Goal: Check status: Check status

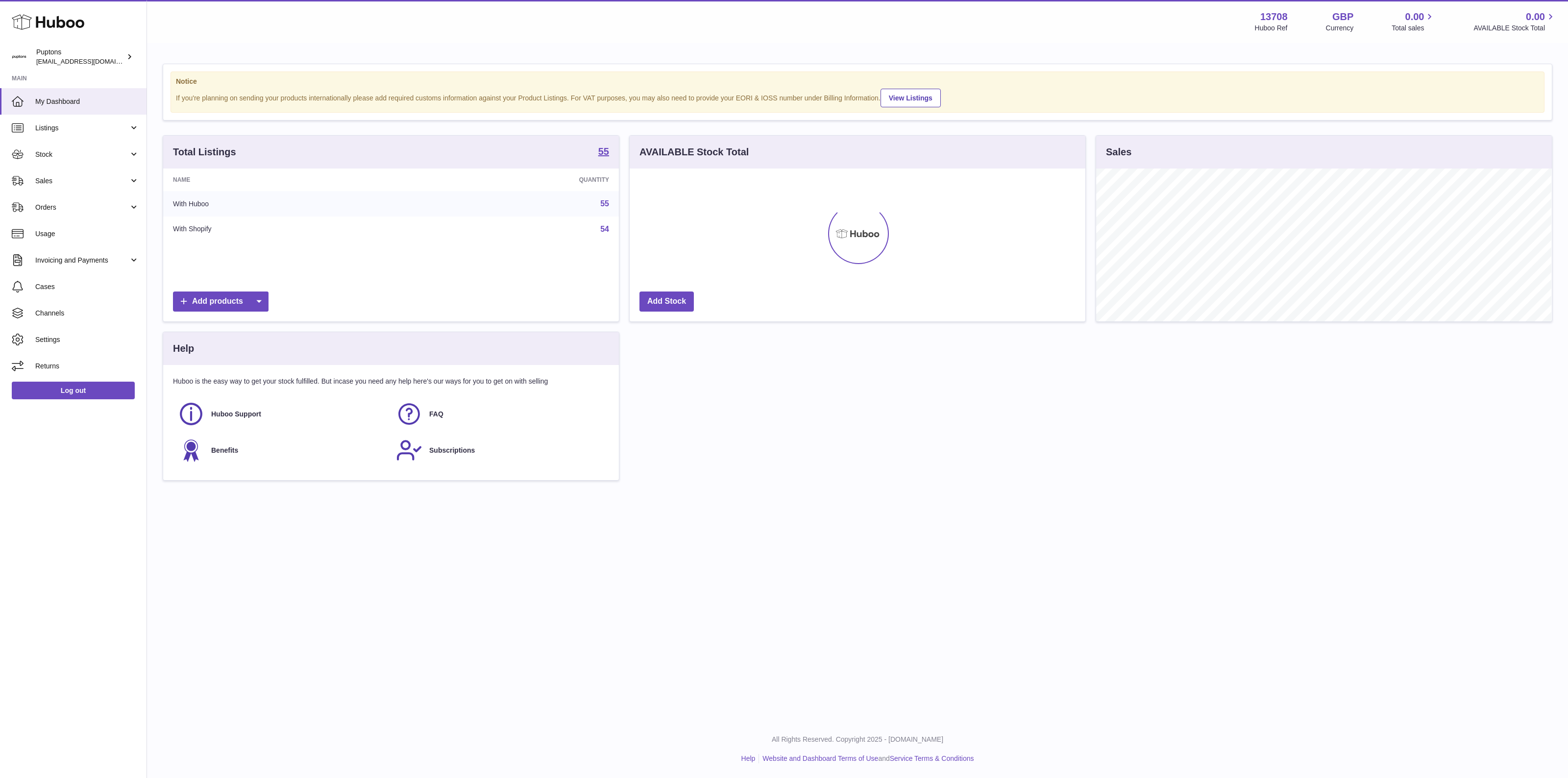
scroll to position [489927, 489562]
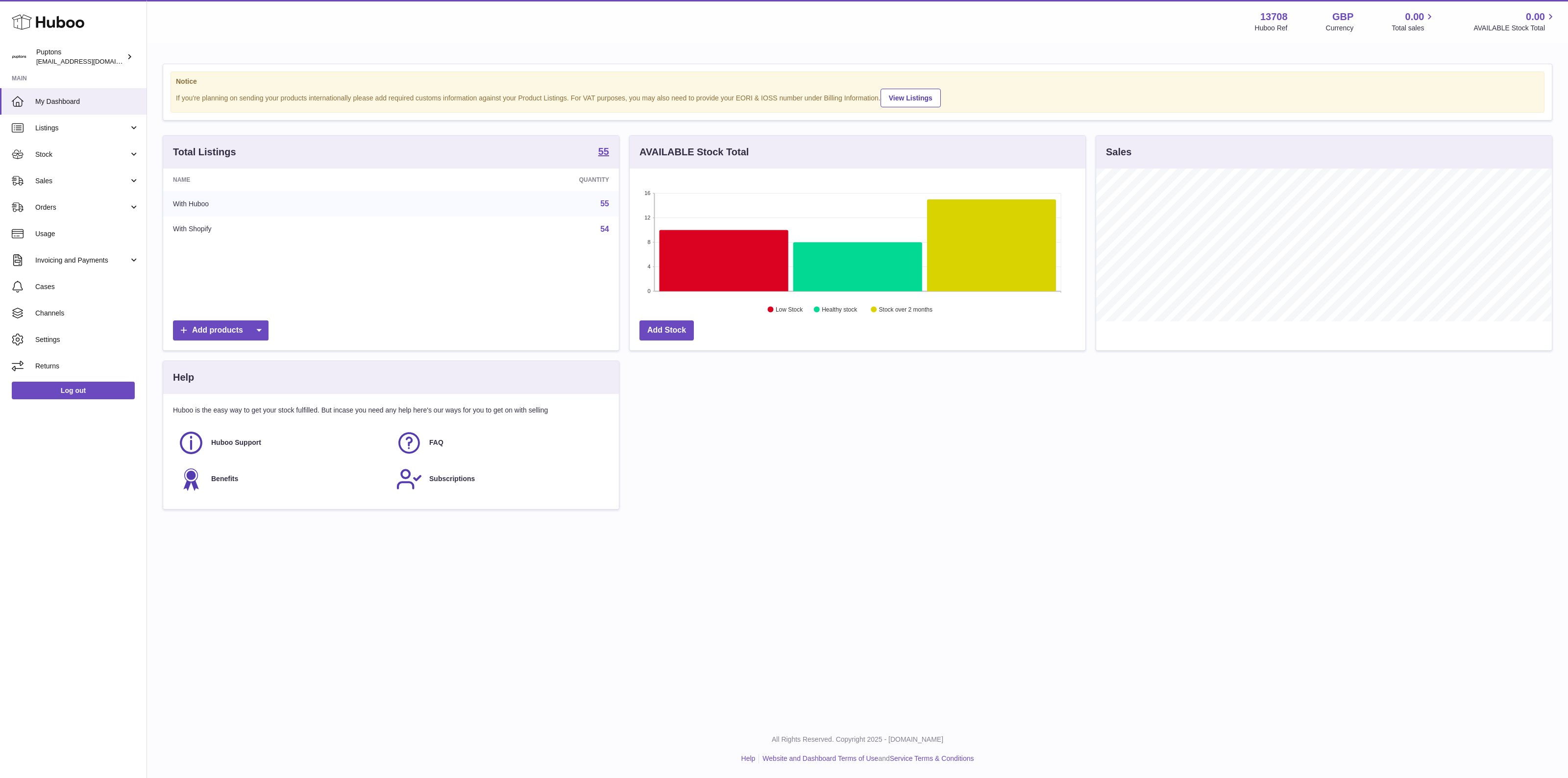
drag, startPoint x: 75, startPoint y: 184, endPoint x: 70, endPoint y: 209, distance: 25.5
click at [75, 184] on span "Sales" at bounding box center [82, 181] width 93 height 9
click at [47, 210] on span "Sales" at bounding box center [87, 206] width 104 height 9
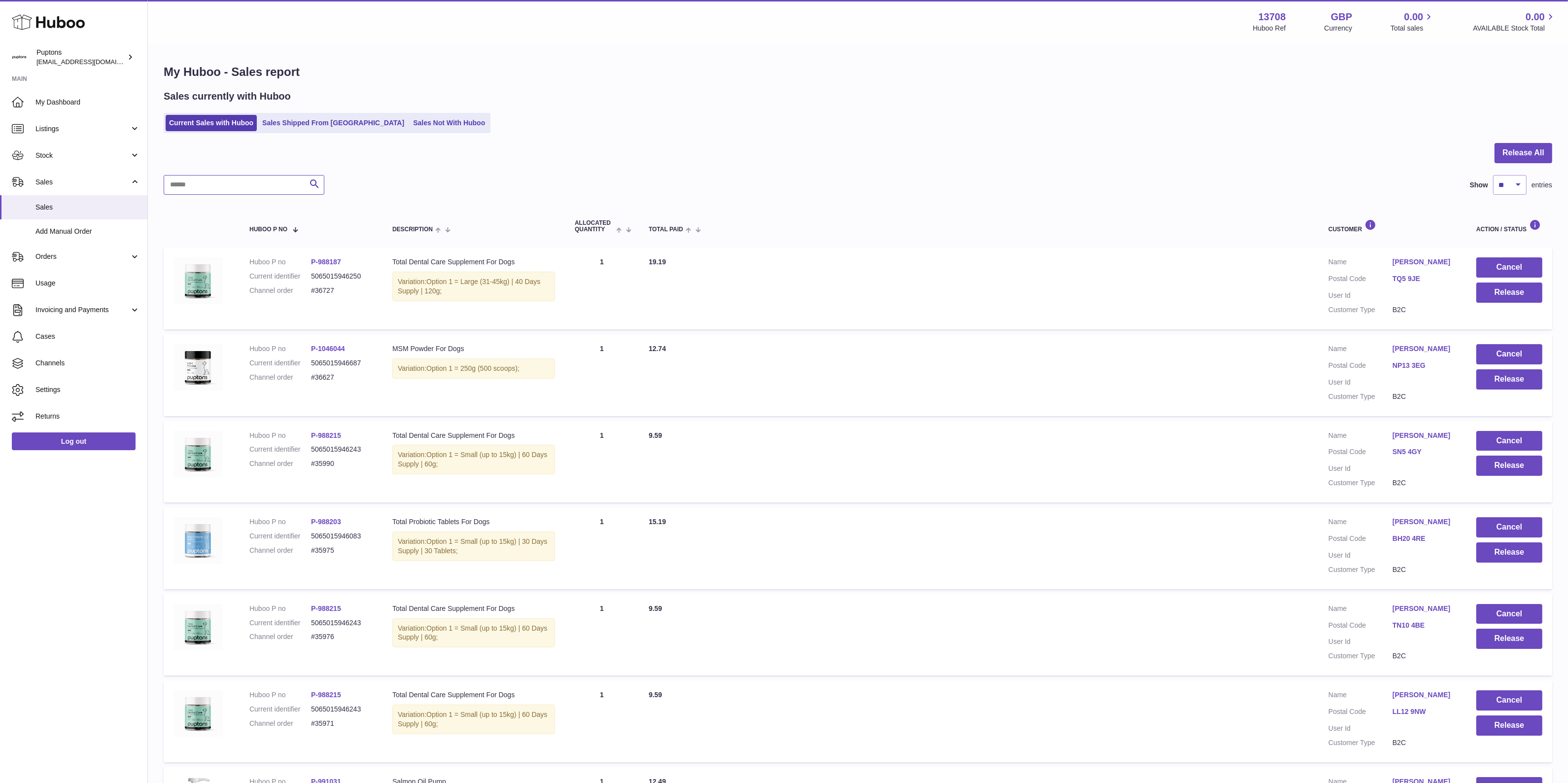
click at [230, 191] on input "text" at bounding box center [244, 184] width 161 height 20
click at [331, 126] on link "Sales Shipped From [GEOGRAPHIC_DATA]" at bounding box center [333, 123] width 149 height 17
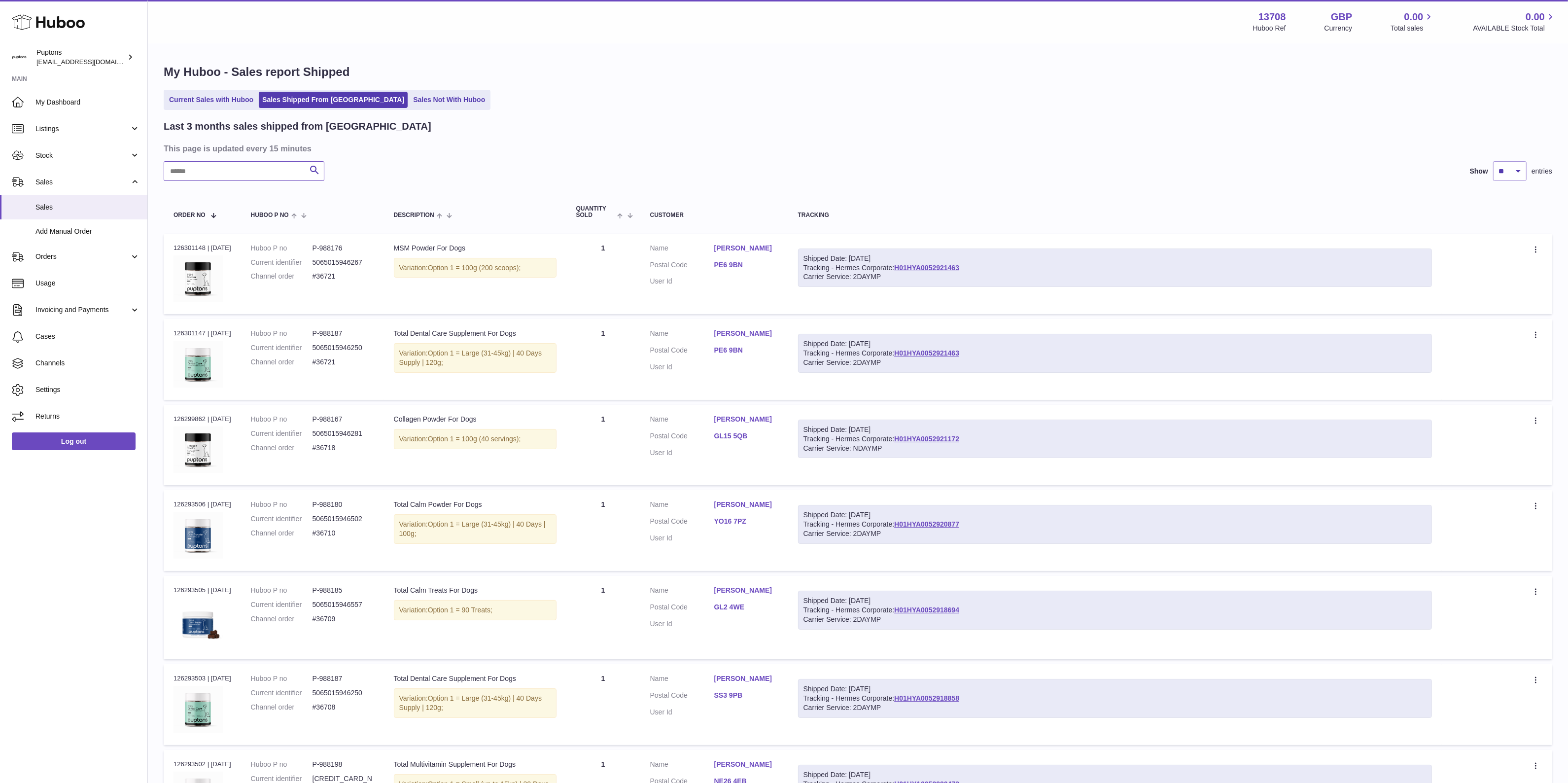
click at [230, 172] on input "text" at bounding box center [244, 170] width 161 height 20
paste input "*****"
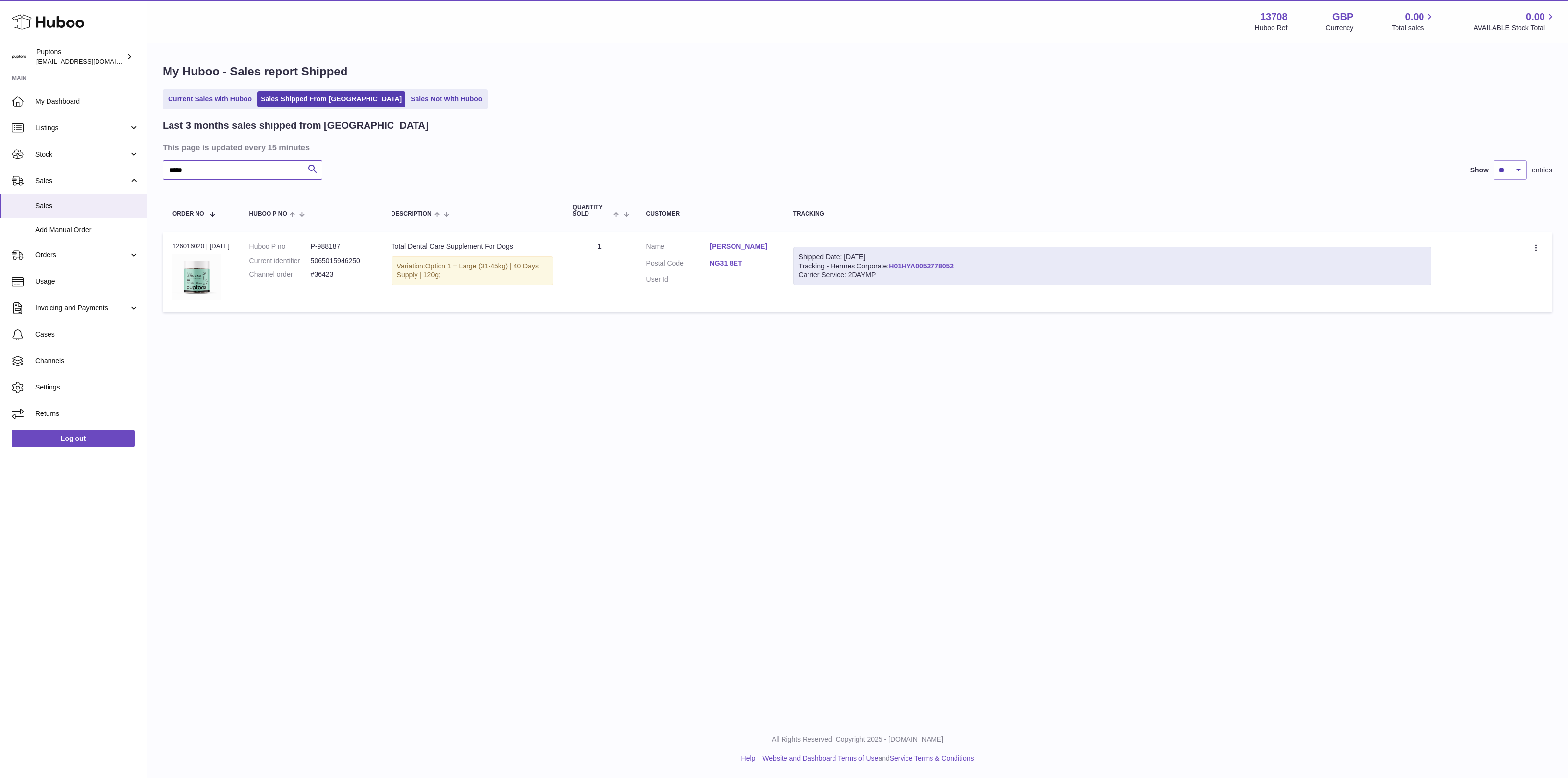
type input "*****"
drag, startPoint x: 199, startPoint y: 172, endPoint x: 161, endPoint y: 170, distance: 38.1
click at [161, 170] on div "My Huboo - Sales report Shipped Current Sales with Huboo Sales Shipped From Hub…" at bounding box center [858, 190] width 1421 height 293
